Goal: Go to known website: Go to known website

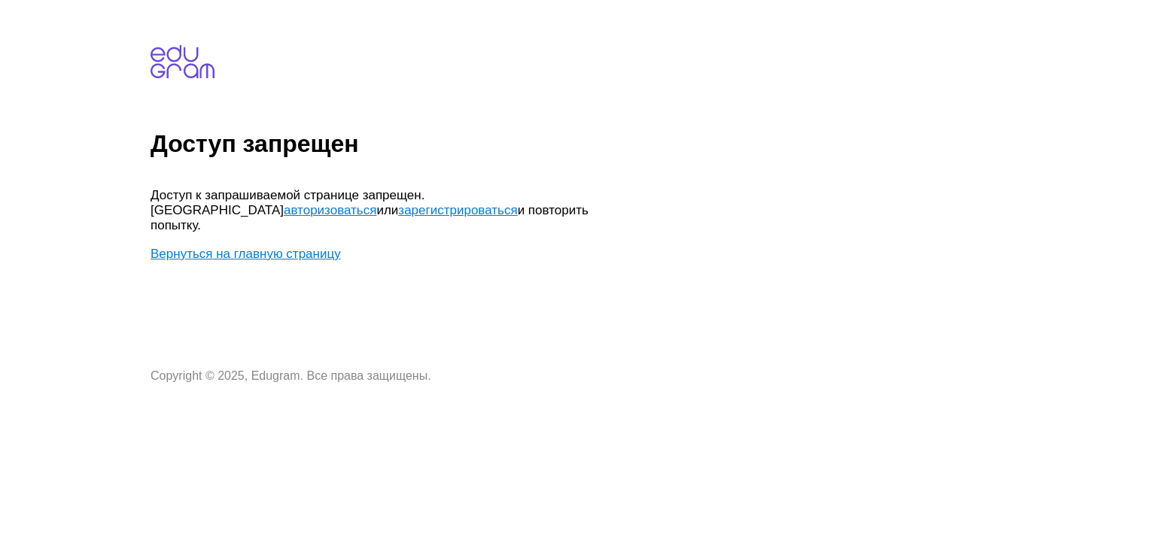
click at [398, 211] on link "зарегистрироваться" at bounding box center [457, 210] width 119 height 14
click at [376, 203] on link "авторизоваться" at bounding box center [330, 210] width 93 height 14
